Goal: Task Accomplishment & Management: Manage account settings

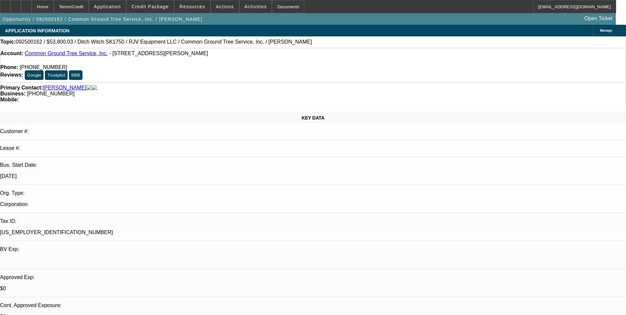
select select "0"
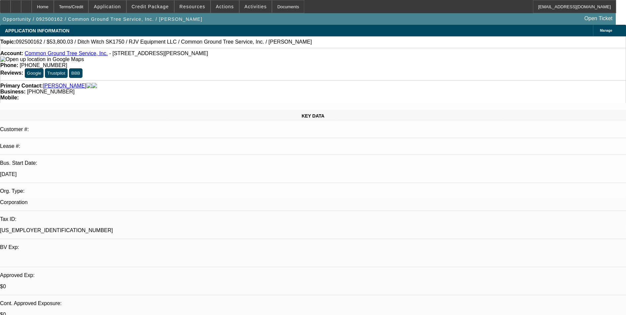
select select "0"
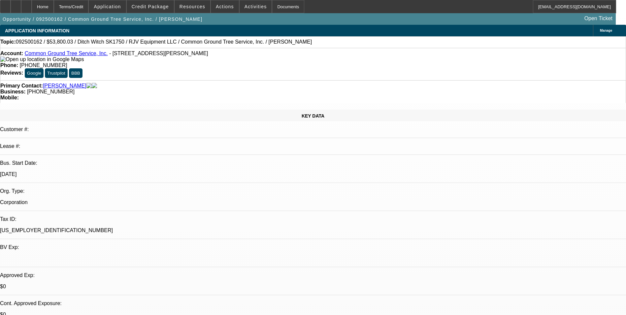
select select "0"
select select "1"
select select "3"
select select "1"
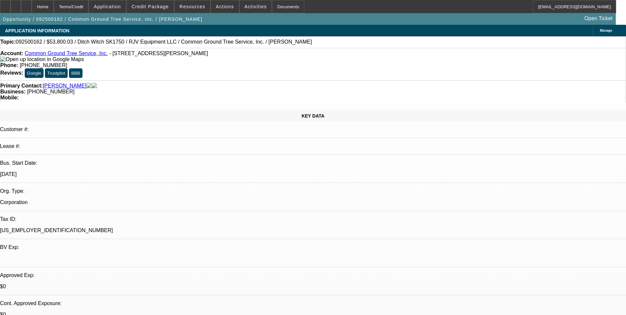
select select "3"
select select "1"
select select "3"
select select "6"
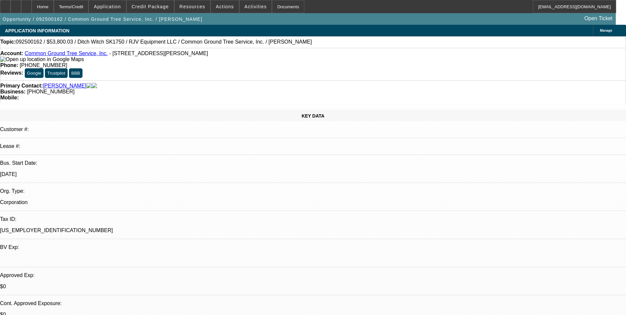
select select "6"
select select "0"
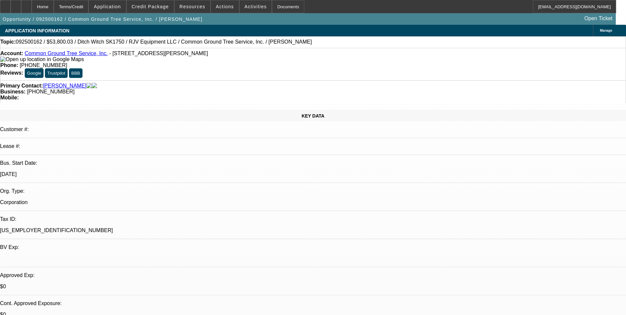
select select "0"
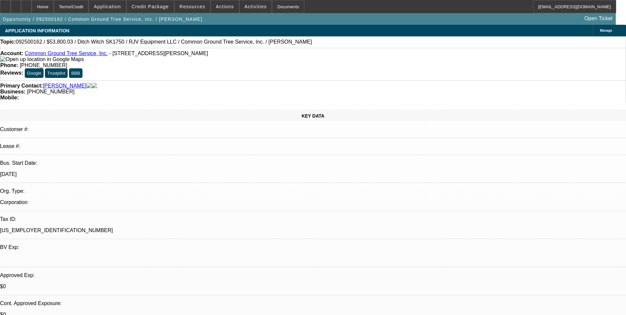
select select "1"
select select "3"
select select "6"
select select "1"
select select "3"
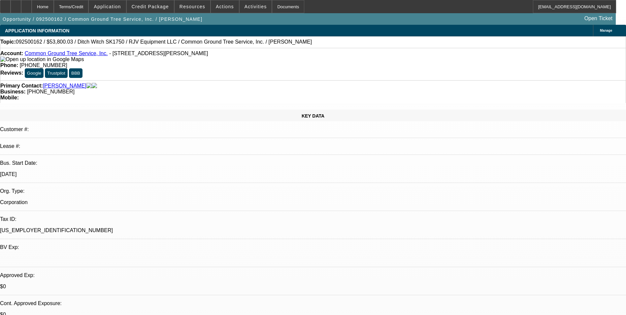
select select "6"
select select "1"
select select "3"
select select "6"
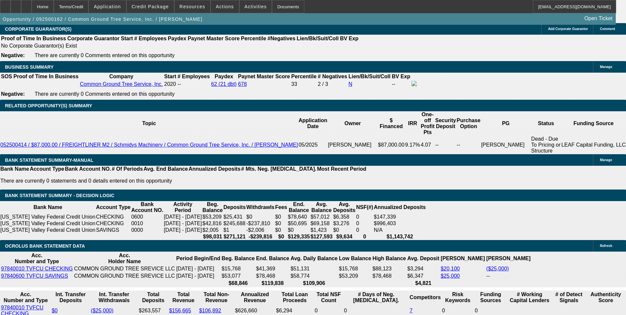
scroll to position [1023, 0]
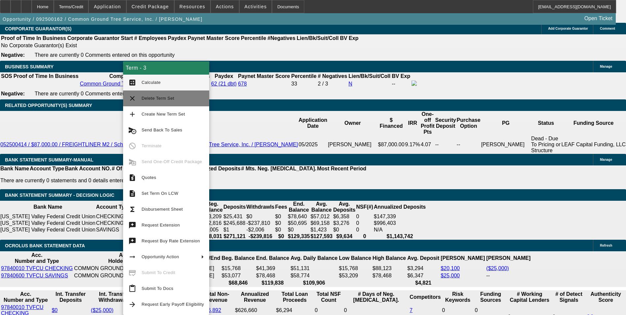
click at [174, 98] on span "Delete Term Set" at bounding box center [173, 98] width 62 height 8
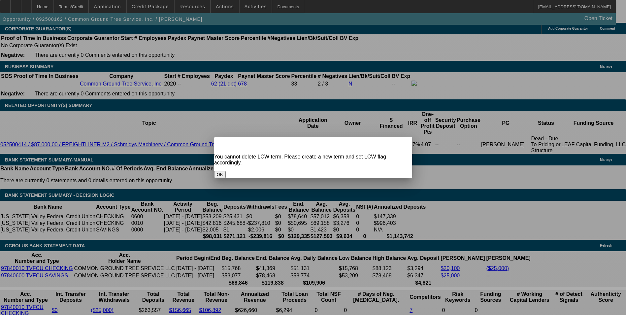
click at [226, 171] on button "OK" at bounding box center [220, 174] width 12 height 7
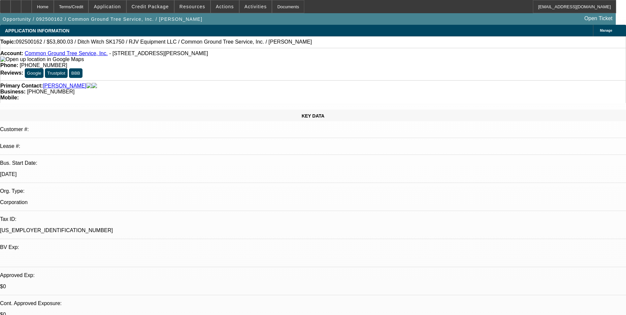
scroll to position [1023, 0]
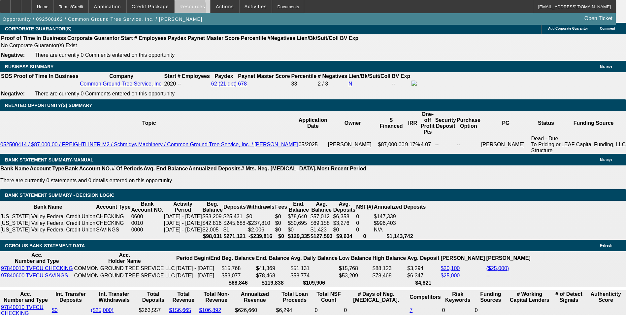
click at [185, 10] on span at bounding box center [193, 7] width 36 height 16
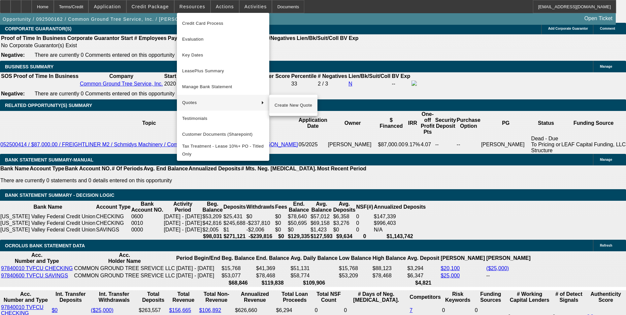
click at [275, 104] on span "Create New Quote" at bounding box center [294, 105] width 38 height 8
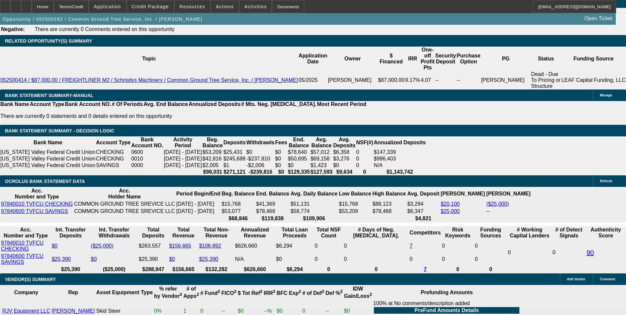
scroll to position [1089, 0]
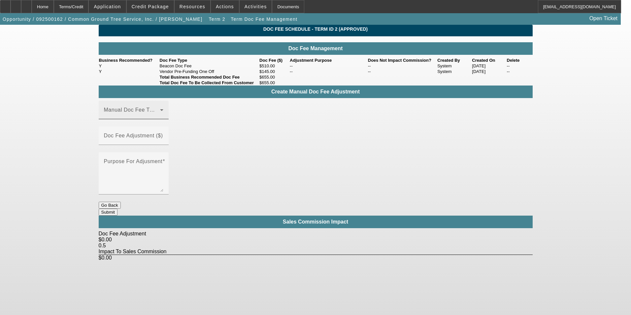
click at [166, 114] on icon at bounding box center [162, 110] width 8 height 8
click at [160, 155] on mat-option "Beacon Doc Fee" at bounding box center [143, 157] width 88 height 16
click at [163, 135] on mat-label "Doc Fee Adjustment ($)" at bounding box center [133, 136] width 59 height 6
click at [163, 135] on input "Doc Fee Adjustment ($)" at bounding box center [133, 138] width 59 height 8
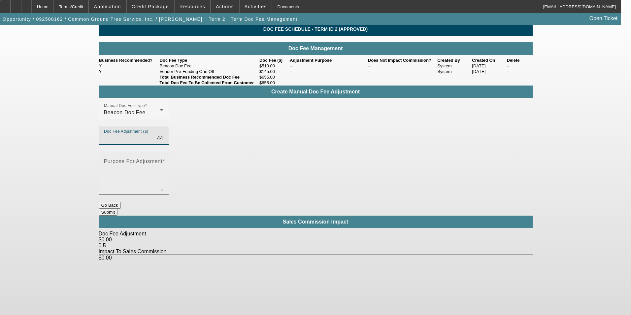
type input "$44.00"
click at [163, 167] on div "Purpose For Adjusment" at bounding box center [133, 173] width 59 height 42
type textarea "-"
click at [117, 209] on button "Submit" at bounding box center [108, 212] width 19 height 7
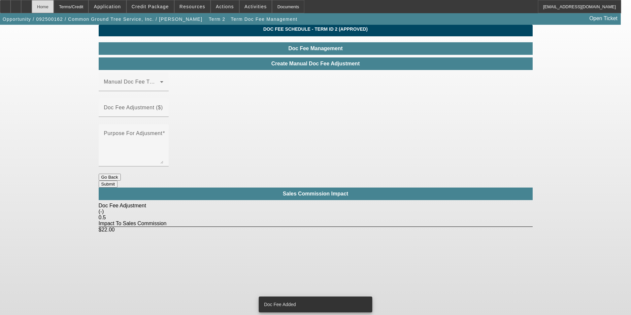
click at [54, 7] on div "Home" at bounding box center [43, 6] width 22 height 13
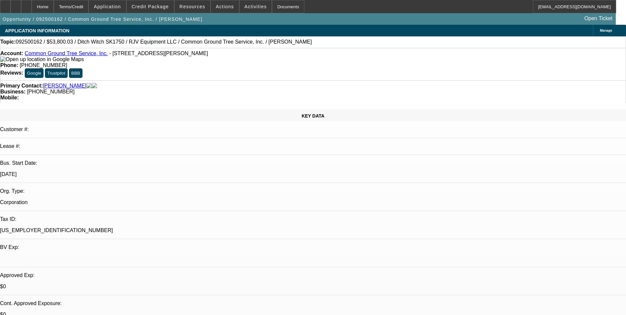
select select "0"
select select "3"
select select "0"
select select "6"
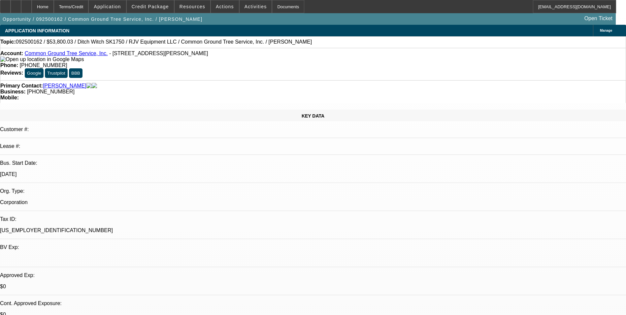
select select "0"
select select "3"
select select "0"
select select "6"
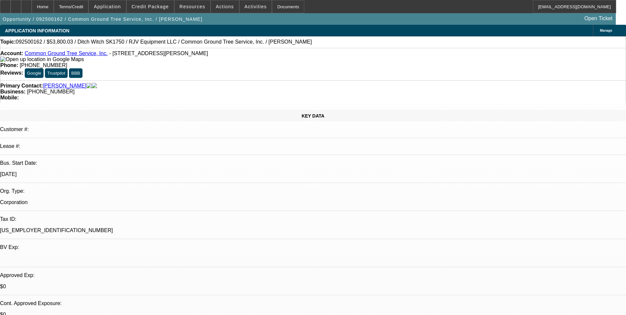
select select "0"
select select "3"
select select "0"
select select "6"
